Goal: Task Accomplishment & Management: Manage account settings

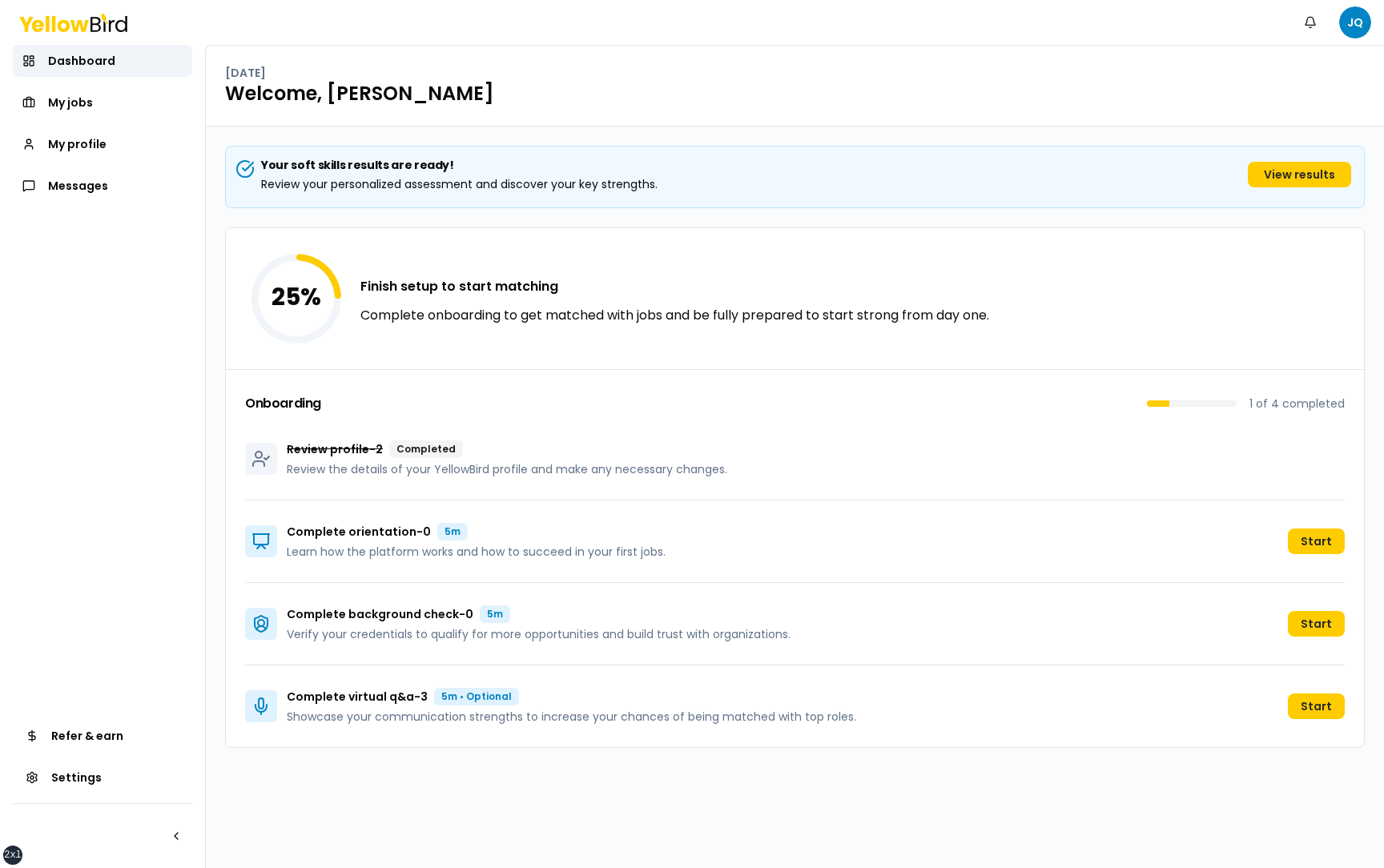
click at [224, 450] on div "Your soft skills results are ready! Review your personalized assessment and dis…" at bounding box center [796, 498] width 1179 height 742
click at [117, 139] on link "My profile" at bounding box center [102, 144] width 180 height 32
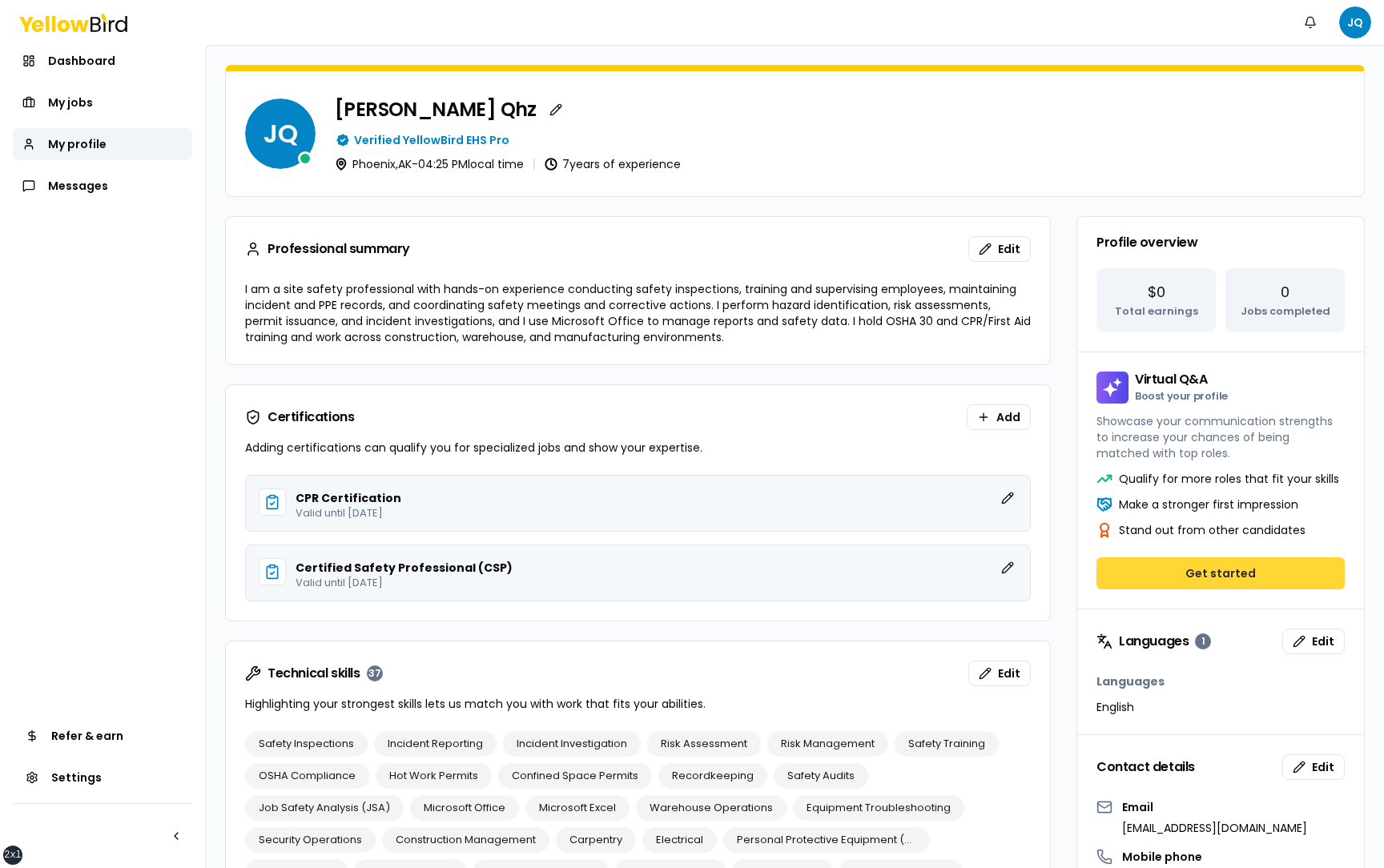
click at [1210, 582] on button "Get started" at bounding box center [1221, 574] width 248 height 32
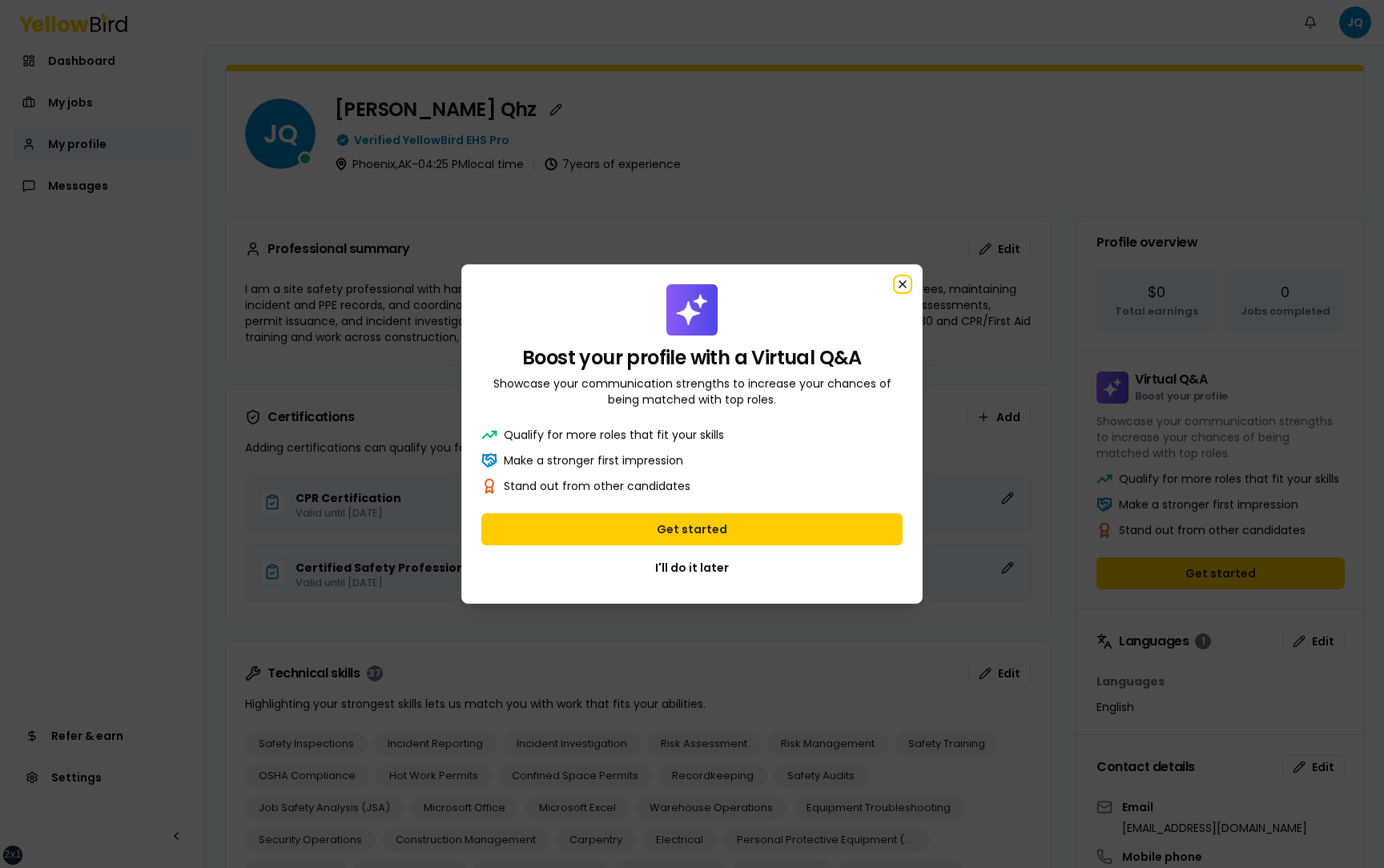
click at [902, 278] on icon "button" at bounding box center [903, 284] width 12 height 12
